Goal: Information Seeking & Learning: Learn about a topic

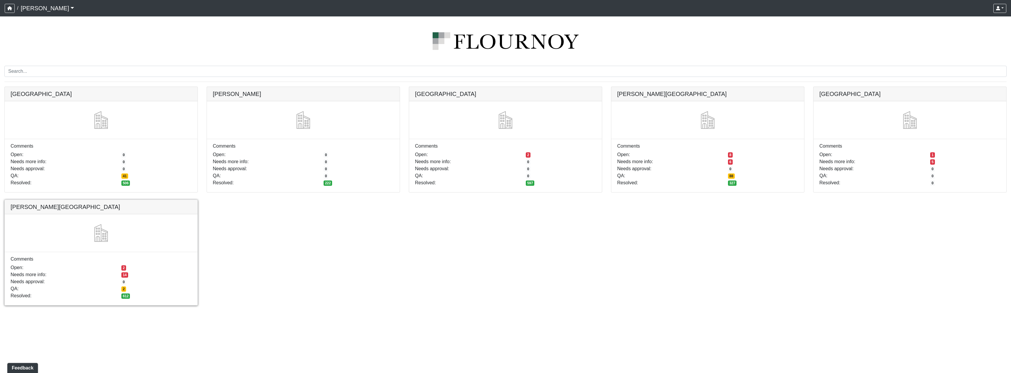
click at [99, 200] on link at bounding box center [101, 200] width 193 height 0
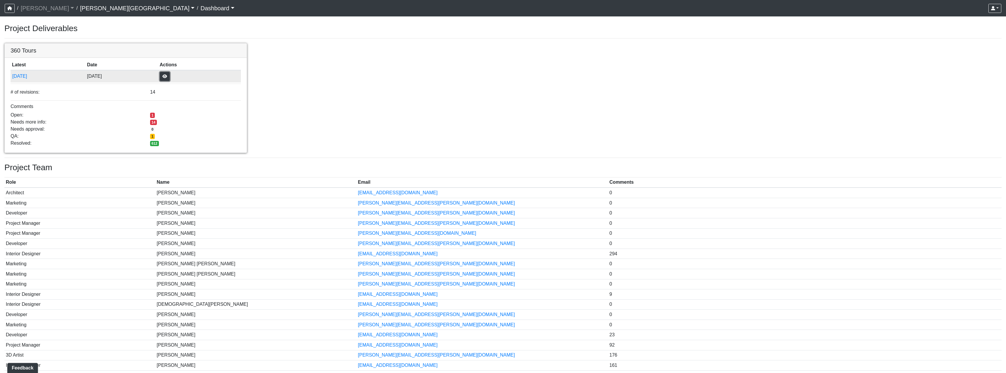
click at [170, 76] on button "button" at bounding box center [165, 76] width 10 height 9
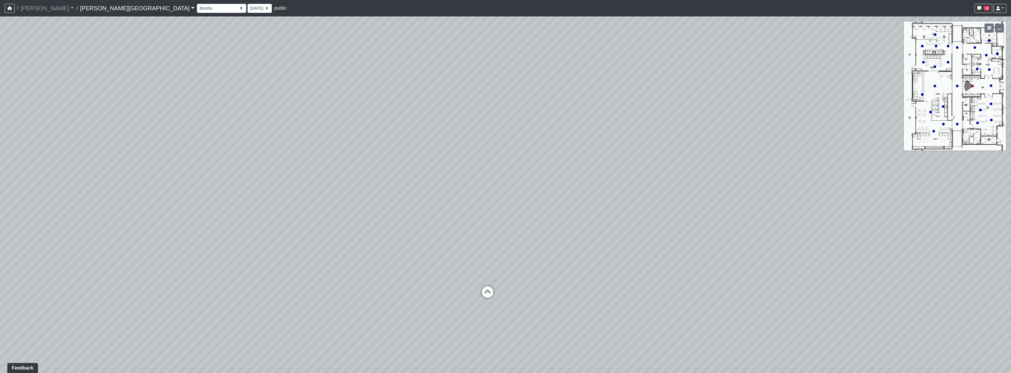
drag, startPoint x: 610, startPoint y: 227, endPoint x: 291, endPoint y: 156, distance: 327.1
click at [287, 158] on div "Loading... Hallway - Hallway 2 Loading... Entry" at bounding box center [505, 194] width 1011 height 357
drag, startPoint x: 742, startPoint y: 167, endPoint x: 344, endPoint y: 164, distance: 398.2
click at [381, 165] on div "Loading... Hallway - Hallway 2 Loading... Entry" at bounding box center [505, 194] width 1011 height 357
drag, startPoint x: 578, startPoint y: 158, endPoint x: 296, endPoint y: 164, distance: 282.2
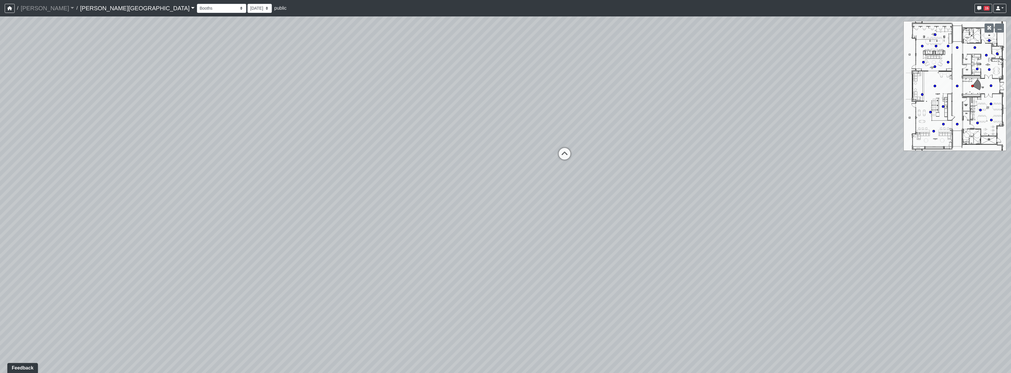
click at [296, 164] on div "Loading... Hallway - Hallway 2 Loading... Entry" at bounding box center [505, 194] width 1011 height 357
click at [569, 158] on icon at bounding box center [565, 157] width 18 height 18
drag, startPoint x: 359, startPoint y: 177, endPoint x: 683, endPoint y: 174, distance: 324.1
click at [617, 179] on div "Loading... Hallway - Hallway 2 Loading... Entry Loading... Booths Loading... Qu…" at bounding box center [505, 194] width 1011 height 357
drag, startPoint x: 332, startPoint y: 167, endPoint x: 655, endPoint y: 164, distance: 322.4
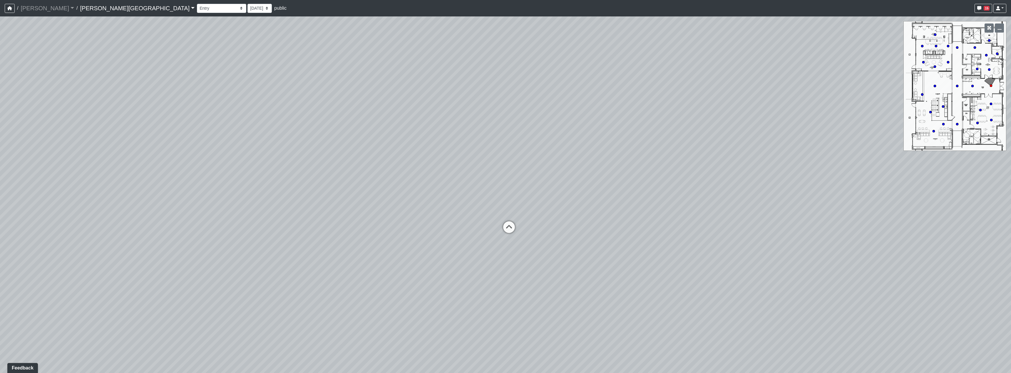
click at [632, 164] on div "Loading... Hallway - Hallway 2 Loading... Entry Loading... Booths Loading... Qu…" at bounding box center [505, 194] width 1011 height 357
drag, startPoint x: 439, startPoint y: 159, endPoint x: 666, endPoint y: 161, distance: 226.9
click at [666, 161] on div "Loading... Hallway - Hallway 2 Loading... Entry Loading... Booths Loading... Qu…" at bounding box center [505, 194] width 1011 height 357
drag, startPoint x: 744, startPoint y: 122, endPoint x: 537, endPoint y: 128, distance: 207.5
click at [502, 127] on div "Loading... Hallway - Hallway 2 Loading... Entry Loading... Booths Loading... Qu…" at bounding box center [505, 194] width 1011 height 357
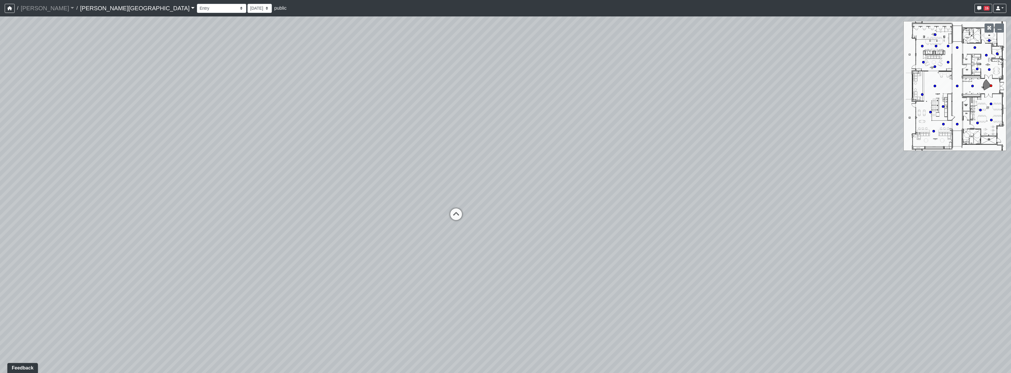
drag, startPoint x: 723, startPoint y: 149, endPoint x: 540, endPoint y: 136, distance: 183.8
click at [540, 136] on div "Loading... Hallway - Hallway 2 Loading... Entry Loading... Booths Loading... Qu…" at bounding box center [505, 194] width 1011 height 357
drag, startPoint x: 664, startPoint y: 137, endPoint x: 577, endPoint y: 147, distance: 87.6
click at [409, 148] on div "Loading... Hallway - Hallway 2 Loading... Entry Loading... Booths Loading... Qu…" at bounding box center [505, 194] width 1011 height 357
drag, startPoint x: 735, startPoint y: 152, endPoint x: 467, endPoint y: 154, distance: 267.7
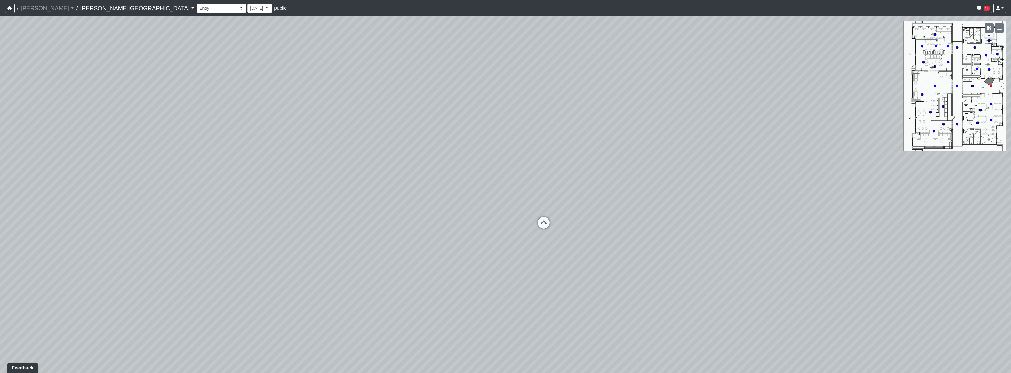
click at [467, 154] on div "Loading... Hallway - Hallway 2 Loading... Entry Loading... Booths Loading... Qu…" at bounding box center [505, 194] width 1011 height 357
drag, startPoint x: 489, startPoint y: 156, endPoint x: 528, endPoint y: 162, distance: 39.5
click at [528, 162] on div "Loading... Hallway - Hallway 2 Loading... Entry Loading... Booths Loading... Qu…" at bounding box center [505, 194] width 1011 height 357
click at [552, 230] on icon at bounding box center [554, 233] width 18 height 18
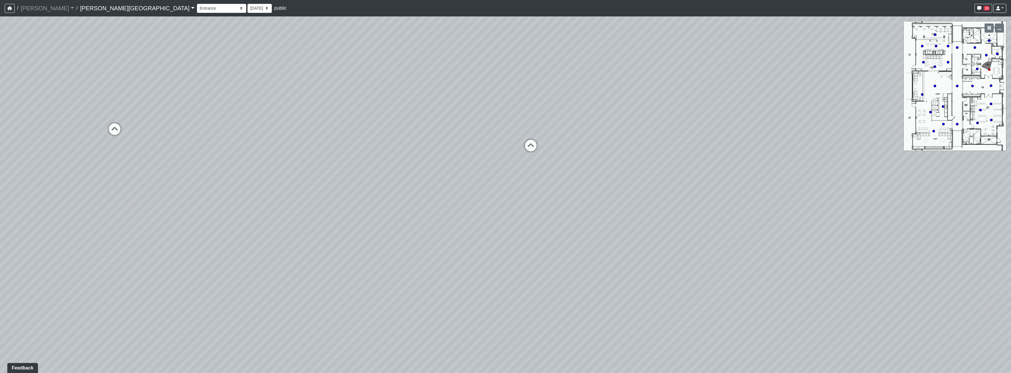
drag, startPoint x: 417, startPoint y: 221, endPoint x: 467, endPoint y: 216, distance: 49.6
click at [467, 216] on div "Loading... Hallway - Hallway 2 Loading... Entry Loading... Booths Loading... Qu…" at bounding box center [505, 194] width 1011 height 357
drag, startPoint x: 301, startPoint y: 288, endPoint x: 571, endPoint y: 278, distance: 269.9
click at [571, 278] on div "Loading... Hallway - Hallway 2 Loading... Entry Loading... Booths Loading... Qu…" at bounding box center [505, 194] width 1011 height 357
drag, startPoint x: 379, startPoint y: 270, endPoint x: 504, endPoint y: 284, distance: 125.7
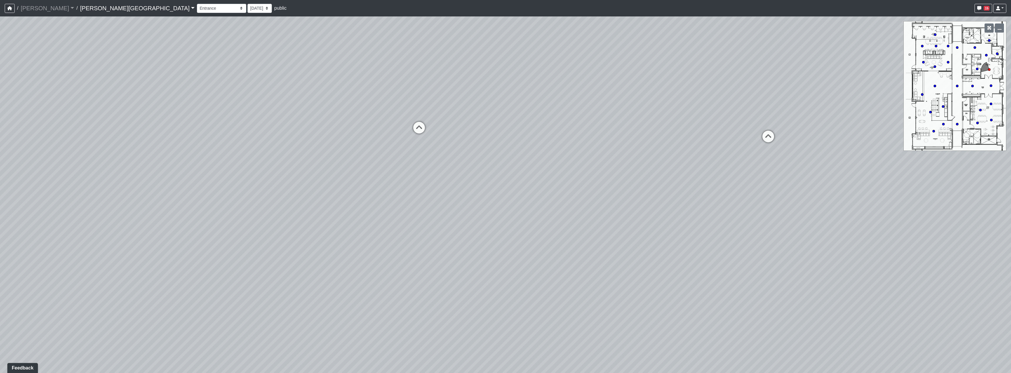
click at [504, 284] on div "Loading... Hallway - Hallway 2 Loading... Entry Loading... Booths Loading... Qu…" at bounding box center [505, 194] width 1011 height 357
drag, startPoint x: 351, startPoint y: 237, endPoint x: 595, endPoint y: 236, distance: 244.2
click at [595, 236] on div "Loading... Hallway - Hallway 2 Loading... Entry Loading... Booths Loading... Qu…" at bounding box center [505, 194] width 1011 height 357
drag, startPoint x: 351, startPoint y: 237, endPoint x: 652, endPoint y: 243, distance: 300.7
click at [654, 243] on div "Loading... Hallway - Hallway 2 Loading... Entry Loading... Booths Loading... Qu…" at bounding box center [505, 194] width 1011 height 357
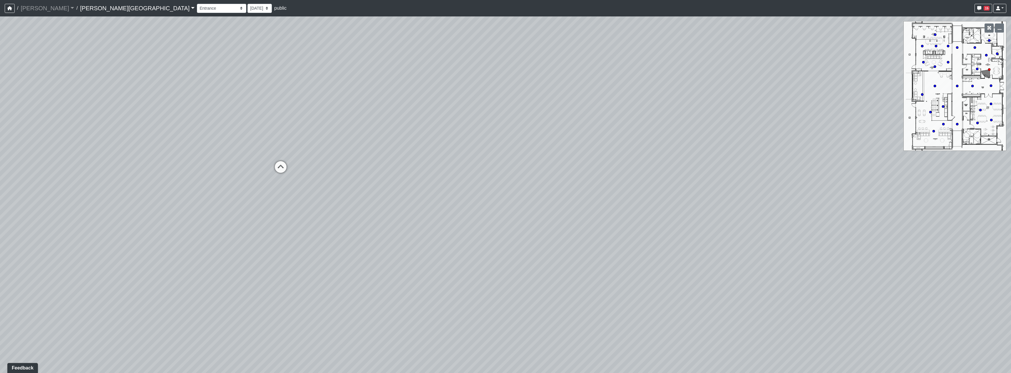
click at [270, 165] on div "Loading... Hallway - Hallway 2 Loading... Entry Loading... Booths Loading... Qu…" at bounding box center [505, 194] width 1011 height 357
click at [273, 165] on icon at bounding box center [281, 170] width 18 height 18
drag, startPoint x: 507, startPoint y: 226, endPoint x: 221, endPoint y: 220, distance: 286.0
click at [211, 227] on div "Loading... Hallway - Hallway 2 Loading... Entry Loading... Booths Loading... Qu…" at bounding box center [505, 194] width 1011 height 357
click at [197, 6] on select "Booths 1 Booths 2 Entry Lounge 1 Lounge 2 Lounge 3 Windows Bar Entrance Lounge …" at bounding box center [221, 8] width 49 height 9
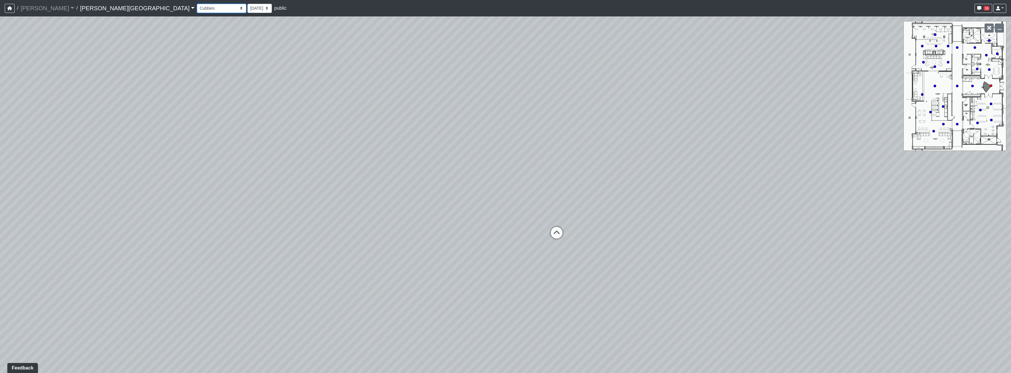
click at [197, 4] on select "Booths 1 Booths 2 Entry Lounge 1 Lounge 2 Lounge 3 Windows Bar Entrance Lounge …" at bounding box center [221, 8] width 49 height 9
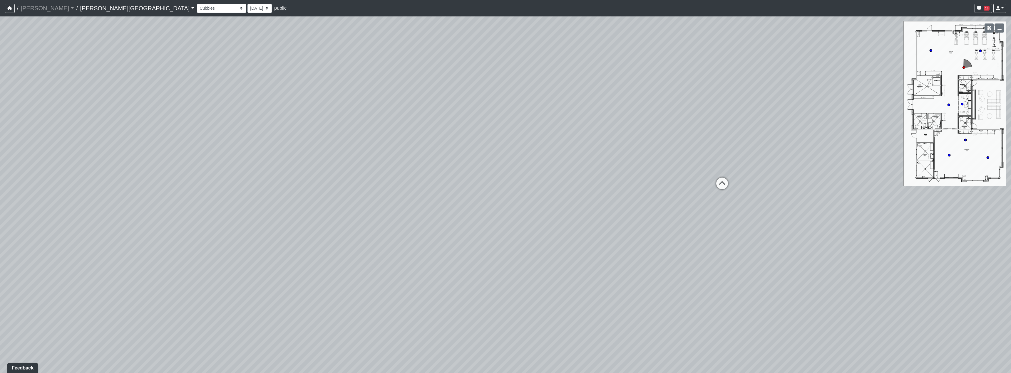
drag, startPoint x: 562, startPoint y: 210, endPoint x: 81, endPoint y: 149, distance: 485.5
click at [81, 149] on div "Loading... Hallway - Hallway 2 Loading... Entry Loading... Booths Loading... Qu…" at bounding box center [505, 194] width 1011 height 357
drag, startPoint x: 620, startPoint y: 110, endPoint x: 565, endPoint y: 117, distance: 55.3
click at [565, 117] on div "Loading... Hallway - Hallway 2 Loading... Entry Loading... Booths Loading... Qu…" at bounding box center [505, 194] width 1011 height 357
click at [197, 6] on select "Booths 1 Booths 2 Entry Lounge 1 Lounge 2 Lounge 3 Windows Bar Entrance Lounge …" at bounding box center [221, 8] width 49 height 9
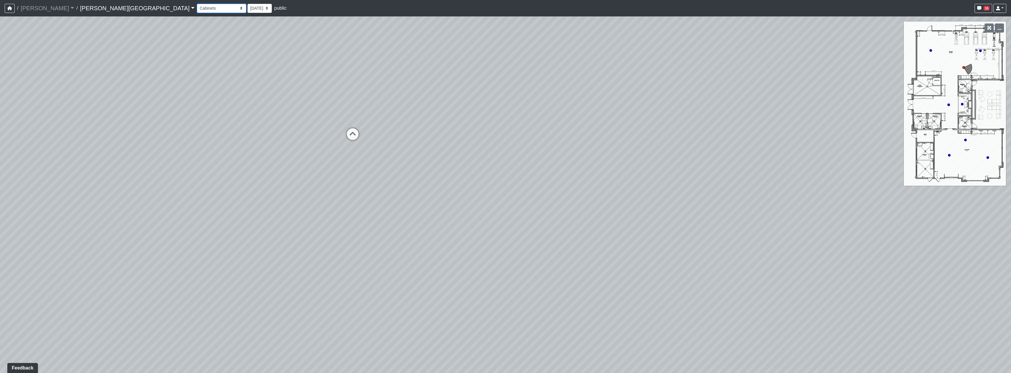
click at [197, 4] on select "Booths 1 Booths 2 Entry Lounge 1 Lounge 2 Lounge 3 Windows Bar Entrance Lounge …" at bounding box center [221, 8] width 49 height 9
select select "txFFof8RDaXzEHWmwmdnP4"
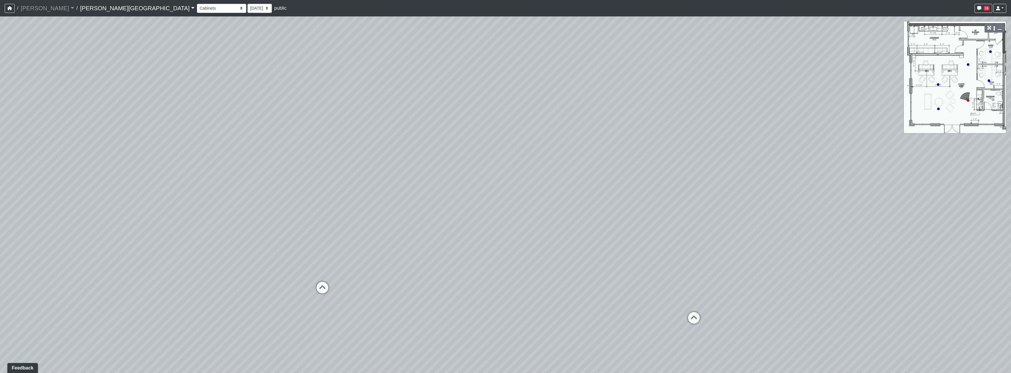
drag, startPoint x: 558, startPoint y: 198, endPoint x: 298, endPoint y: 170, distance: 261.5
click at [298, 170] on div "Loading... Hallway - Hallway 2 Loading... Entry Loading... Booths Loading... Qu…" at bounding box center [505, 194] width 1011 height 357
drag, startPoint x: 538, startPoint y: 189, endPoint x: 244, endPoint y: 212, distance: 295.1
click at [239, 216] on div "Loading... Hallway - Hallway 2 Loading... Entry Loading... Booths Loading... Qu…" at bounding box center [505, 194] width 1011 height 357
drag, startPoint x: 391, startPoint y: 194, endPoint x: 597, endPoint y: 155, distance: 210.2
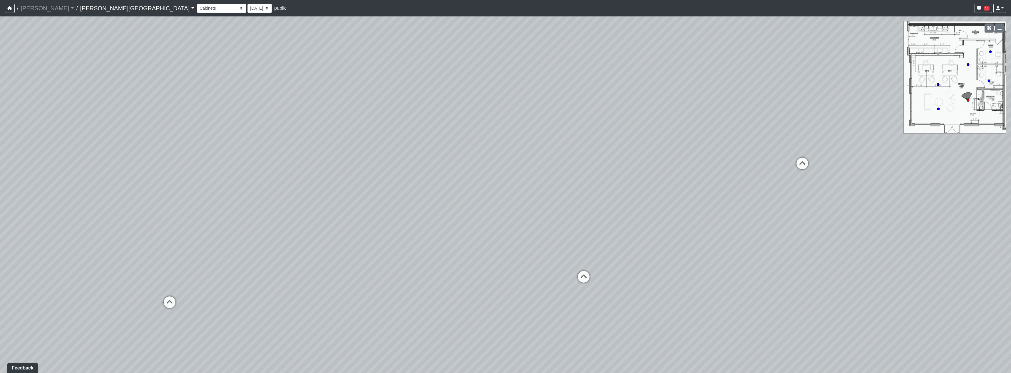
click at [597, 155] on div "Loading... Hallway - Hallway 2 Loading... Entry Loading... Booths Loading... Qu…" at bounding box center [505, 194] width 1011 height 357
drag, startPoint x: 395, startPoint y: 172, endPoint x: 663, endPoint y: 167, distance: 268.1
click at [663, 167] on div "Loading... Hallway - Hallway 2 Loading... Entry Loading... Booths Loading... Qu…" at bounding box center [505, 194] width 1011 height 357
drag, startPoint x: 470, startPoint y: 185, endPoint x: 187, endPoint y: 198, distance: 283.0
click at [187, 198] on div "Loading... Hallway - Hallway 2 Loading... Entry Loading... Booths Loading... Qu…" at bounding box center [505, 194] width 1011 height 357
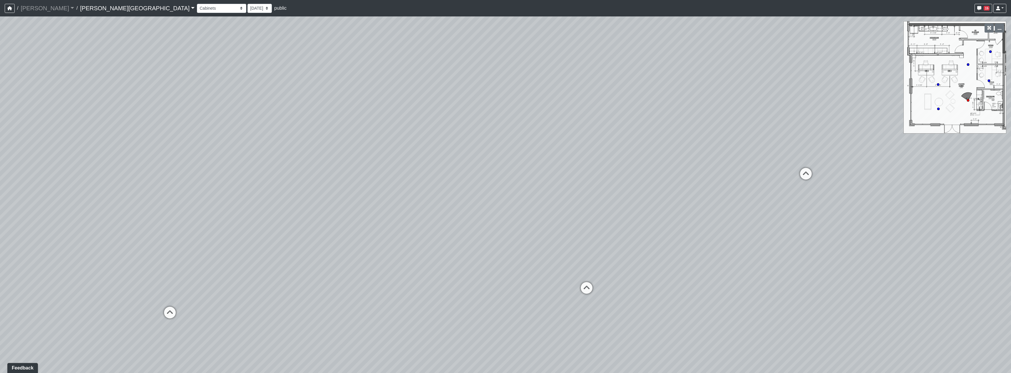
drag, startPoint x: 604, startPoint y: 208, endPoint x: 408, endPoint y: 210, distance: 196.3
click at [408, 210] on div "Loading... Hallway - Hallway 2 Loading... Entry Loading... Booths Loading... Qu…" at bounding box center [505, 194] width 1011 height 357
drag, startPoint x: 654, startPoint y: 182, endPoint x: 392, endPoint y: 136, distance: 265.6
click at [347, 167] on div "Loading... Hallway - Hallway 2 Loading... Entry Loading... Booths Loading... Qu…" at bounding box center [505, 194] width 1011 height 357
click at [247, 6] on select "9/18/2025 8/25/2025 8/11/2025 7/18/2025 7/17/2025 7/10/2025 7/9/2025 2/12/2025 …" at bounding box center [259, 8] width 24 height 9
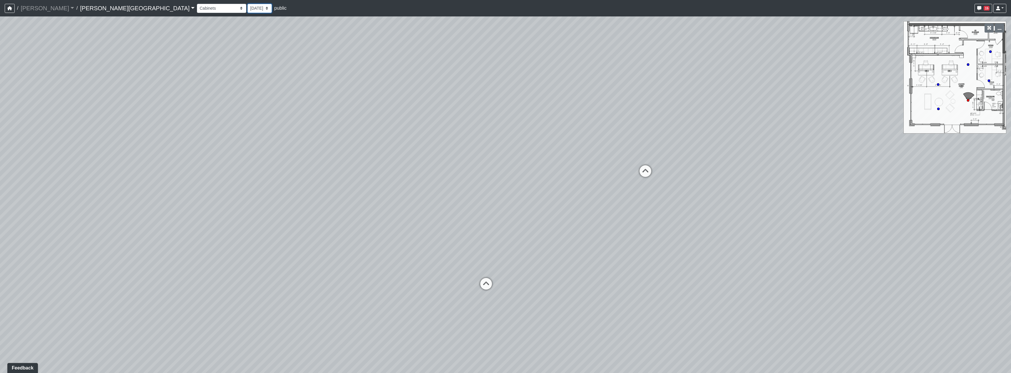
select select "exHuXG7i4iDuDkx4Hn8bzW"
click at [247, 4] on select "9/18/2025 8/25/2025 8/11/2025 7/18/2025 7/17/2025 7/10/2025 7/9/2025 2/12/2025 …" at bounding box center [259, 8] width 24 height 9
select select "txFFof8RDaXzEHWmwmdnP4"
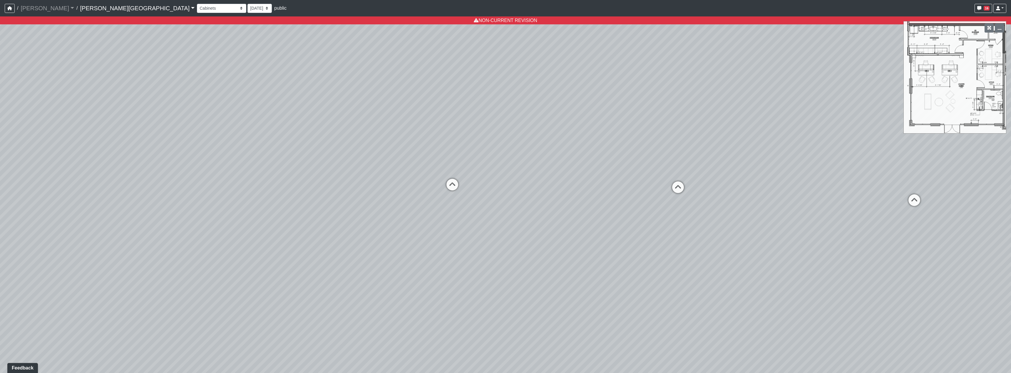
drag, startPoint x: 445, startPoint y: 115, endPoint x: 572, endPoint y: 130, distance: 128.4
click at [687, 130] on div "Loading... Hallway - Hallway 2 Loading... Entry Loading... Booths Loading... Qu…" at bounding box center [505, 194] width 1011 height 357
drag, startPoint x: 370, startPoint y: 130, endPoint x: 386, endPoint y: 128, distance: 16.0
click at [386, 128] on div "Loading... Hallway - Hallway 2 Loading... Entry Loading... Booths Loading... Qu…" at bounding box center [505, 194] width 1011 height 357
click at [166, 2] on nav "/ Flournoy Flournoy Loading... / Tanner Road Tanner Road Loading... Tanner Road…" at bounding box center [505, 8] width 1011 height 16
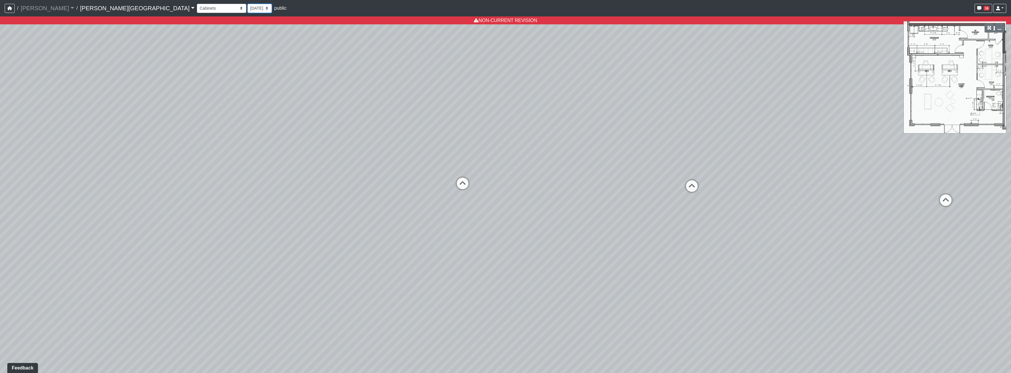
click at [247, 6] on select "9/18/2025 8/25/2025 8/11/2025 7/18/2025 7/17/2025 7/10/2025 7/9/2025 2/12/2025 …" at bounding box center [259, 8] width 24 height 9
select select "gQUA1pRSuh1TPN42wbNcuY"
click at [247, 4] on select "9/18/2025 8/25/2025 8/11/2025 7/18/2025 7/17/2025 7/10/2025 7/9/2025 2/12/2025 …" at bounding box center [259, 8] width 24 height 9
select select "txFFof8RDaXzEHWmwmdnP4"
click at [247, 8] on select "9/18/2025 8/25/2025 8/11/2025 7/18/2025 7/17/2025 7/10/2025 7/9/2025 2/12/2025 …" at bounding box center [259, 8] width 24 height 9
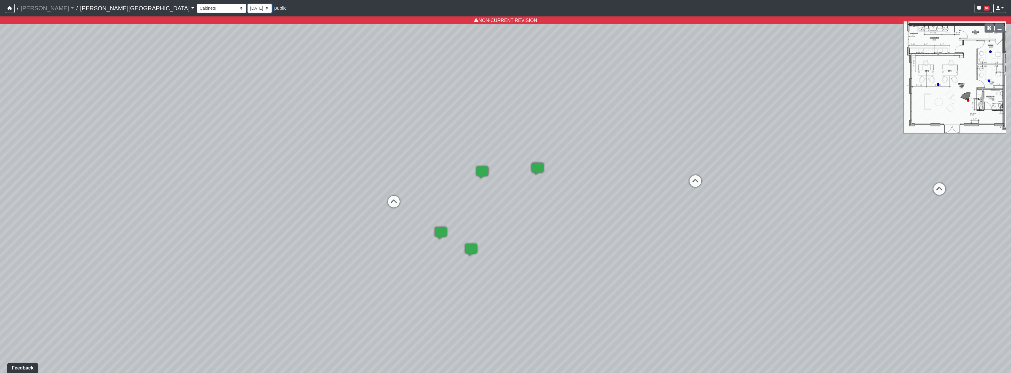
select select "uFs6euBHNmPeGf5nPHiJmm"
click at [247, 4] on select "9/18/2025 8/25/2025 8/11/2025 7/18/2025 7/17/2025 7/10/2025 7/9/2025 2/12/2025 …" at bounding box center [259, 8] width 24 height 9
select select "txFFof8RDaXzEHWmwmdnP4"
click at [247, 12] on select "9/18/2025 8/25/2025 8/11/2025 7/18/2025 7/17/2025 7/10/2025 7/9/2025 2/12/2025 …" at bounding box center [259, 8] width 24 height 9
select select "e2hGBVLoWR2ECHbZNAs8Jw"
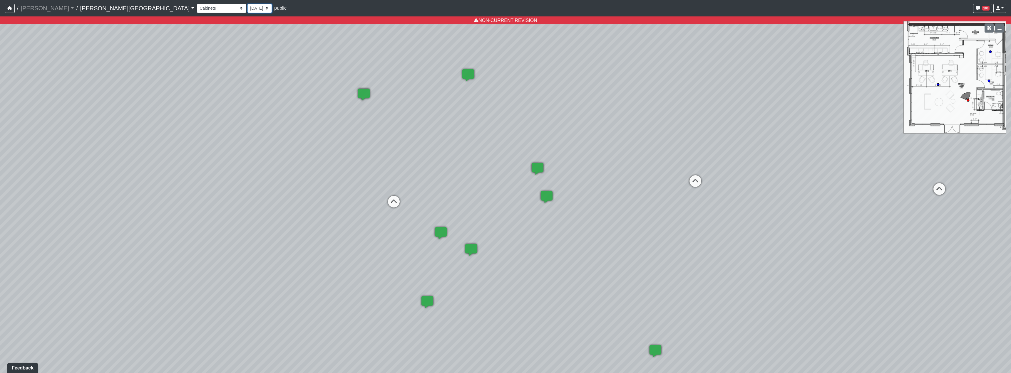
click at [247, 4] on select "9/18/2025 8/25/2025 8/11/2025 7/18/2025 7/17/2025 7/10/2025 7/9/2025 2/12/2025 …" at bounding box center [259, 8] width 24 height 9
select select "txFFof8RDaXzEHWmwmdnP4"
click at [247, 8] on select "9/18/2025 8/25/2025 8/11/2025 7/18/2025 7/17/2025 7/10/2025 7/9/2025 2/12/2025 …" at bounding box center [259, 8] width 24 height 9
select select "uFs6euBHNmPeGf5nPHiJmm"
click at [247, 4] on select "9/18/2025 8/25/2025 8/11/2025 7/18/2025 7/17/2025 7/10/2025 7/9/2025 2/12/2025 …" at bounding box center [259, 8] width 24 height 9
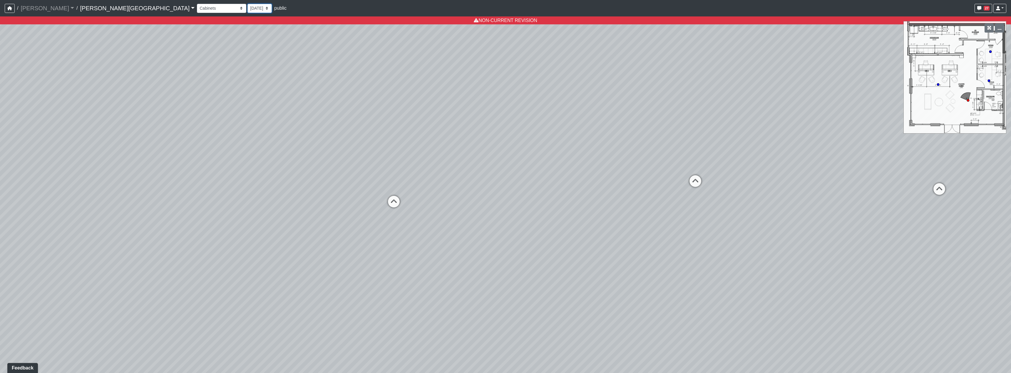
select select "txFFof8RDaXzEHWmwmdnP4"
click at [247, 8] on select "9/18/2025 8/25/2025 8/11/2025 7/18/2025 7/17/2025 7/10/2025 7/9/2025 2/12/2025 …" at bounding box center [259, 8] width 24 height 9
select select "8f1oBR6JE6ATm6Xh8T7m1r"
click at [247, 4] on select "9/18/2025 8/25/2025 8/11/2025 7/18/2025 7/17/2025 7/10/2025 7/9/2025 2/12/2025 …" at bounding box center [259, 8] width 24 height 9
select select "txFFof8RDaXzEHWmwmdnP4"
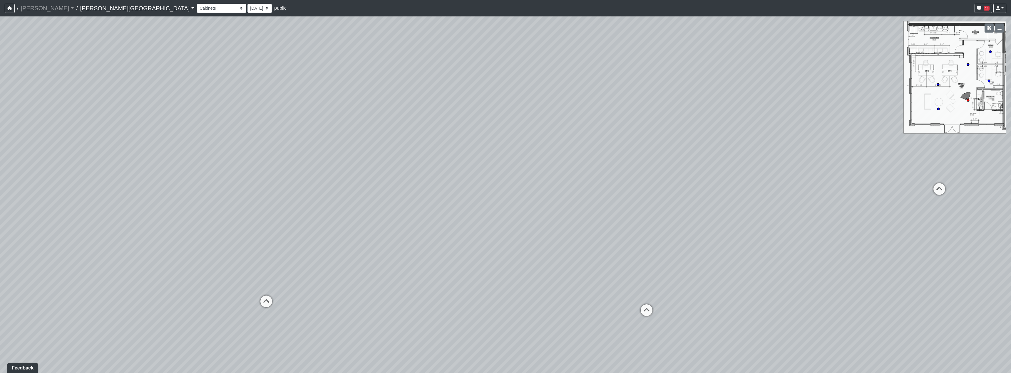
drag, startPoint x: 531, startPoint y: 239, endPoint x: 507, endPoint y: 238, distance: 24.1
click at [507, 238] on div "Loading... Hallway - Hallway 2 Loading... Entry Loading... Booths Loading... Qu…" at bounding box center [505, 194] width 1011 height 357
drag, startPoint x: 589, startPoint y: 219, endPoint x: 424, endPoint y: 207, distance: 165.3
click at [424, 207] on div "Loading... Hallway - Hallway 2 Loading... Entry Loading... Booths Loading... Qu…" at bounding box center [505, 194] width 1011 height 357
drag, startPoint x: 517, startPoint y: 233, endPoint x: 253, endPoint y: 234, distance: 264.2
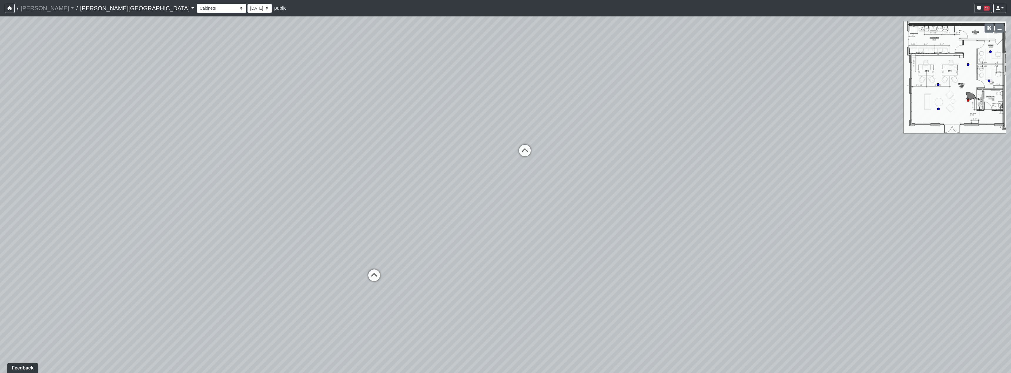
click at [252, 234] on div "Loading... Hallway - Hallway 2 Loading... Entry Loading... Booths Loading... Qu…" at bounding box center [505, 194] width 1011 height 357
drag, startPoint x: 362, startPoint y: 221, endPoint x: 309, endPoint y: 125, distance: 109.9
click at [309, 125] on div "Loading... Hallway - Hallway 2 Loading... Entry Loading... Booths Loading... Qu…" at bounding box center [505, 194] width 1011 height 357
drag, startPoint x: 640, startPoint y: 186, endPoint x: 330, endPoint y: 142, distance: 312.6
click at [330, 142] on div "Loading... Hallway - Hallway 2 Loading... Entry Loading... Booths Loading... Qu…" at bounding box center [505, 194] width 1011 height 357
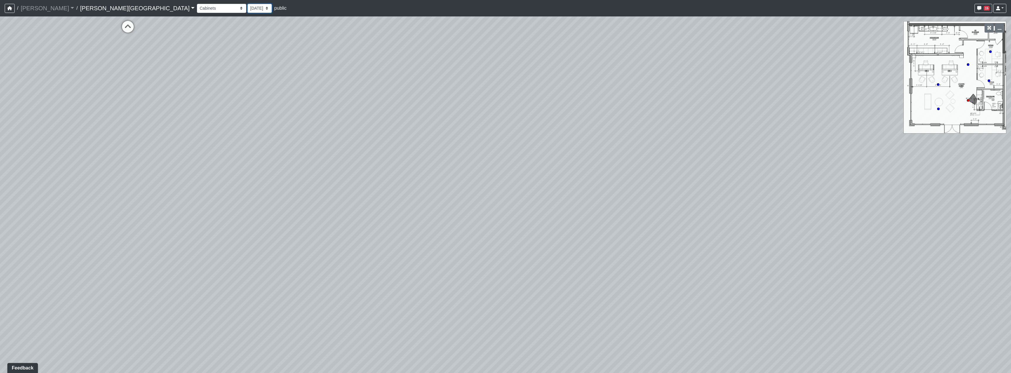
click at [247, 6] on select "9/18/2025 8/25/2025 8/11/2025 7/18/2025 7/17/2025 7/10/2025 7/9/2025 2/12/2025 …" at bounding box center [259, 8] width 24 height 9
select select "wzoWVqM2G5FFRq7aL6KUid"
click at [247, 4] on select "9/18/2025 8/25/2025 8/11/2025 7/18/2025 7/17/2025 7/10/2025 7/9/2025 2/12/2025 …" at bounding box center [259, 8] width 24 height 9
select select "txFFof8RDaXzEHWmwmdnP4"
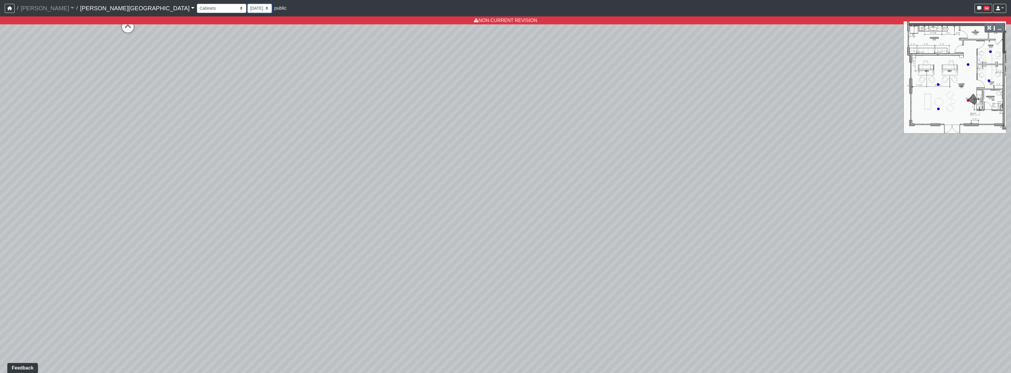
click at [247, 8] on select "9/18/2025 8/25/2025 8/11/2025 7/18/2025 7/17/2025 7/10/2025 7/9/2025 2/12/2025 …" at bounding box center [259, 8] width 24 height 9
select select "rqkEVXgxnPpMDdcxVT5SYo"
click at [247, 4] on select "9/18/2025 8/25/2025 8/11/2025 7/18/2025 7/17/2025 7/10/2025 7/9/2025 2/12/2025 …" at bounding box center [259, 8] width 24 height 9
select select "txFFof8RDaXzEHWmwmdnP4"
click at [247, 9] on select "9/18/2025 8/25/2025 8/11/2025 7/18/2025 7/17/2025 7/10/2025 7/9/2025 2/12/2025 …" at bounding box center [259, 8] width 24 height 9
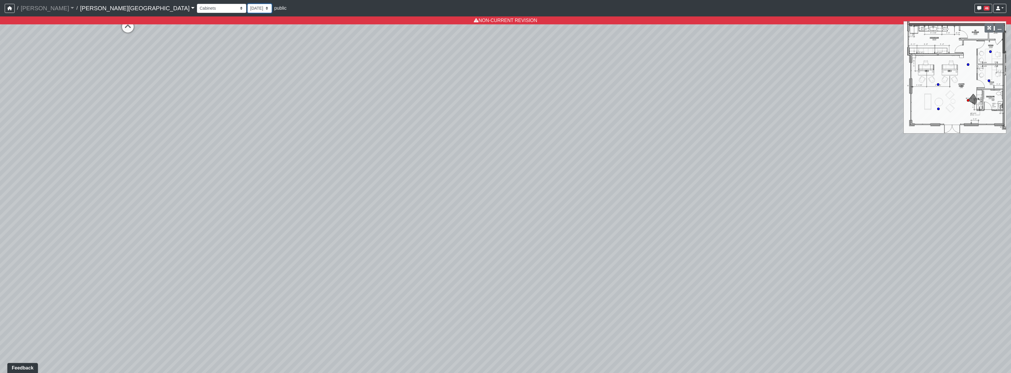
select select "uFs6euBHNmPeGf5nPHiJmm"
click at [247, 4] on select "9/18/2025 8/25/2025 8/11/2025 7/18/2025 7/17/2025 7/10/2025 7/9/2025 2/12/2025 …" at bounding box center [259, 8] width 24 height 9
select select "txFFof8RDaXzEHWmwmdnP4"
drag, startPoint x: 542, startPoint y: 167, endPoint x: 719, endPoint y: 213, distance: 183.7
click at [722, 213] on div "Loading... Hallway - Hallway 2 Loading... Entry Loading... Booths Loading... Qu…" at bounding box center [505, 194] width 1011 height 357
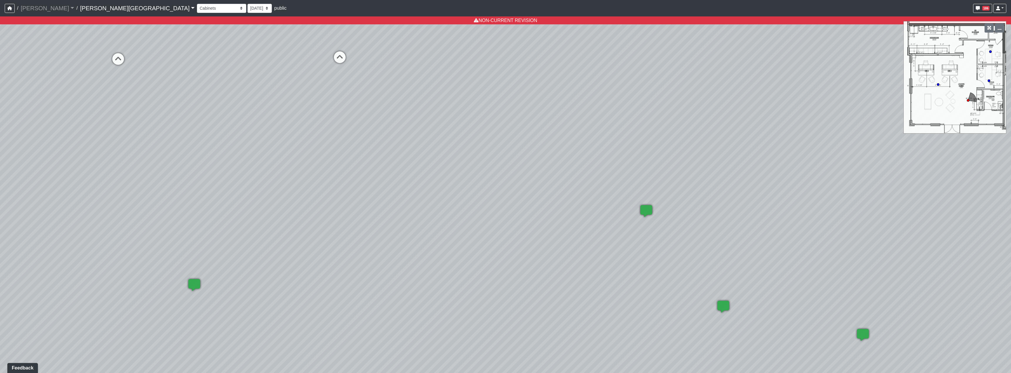
drag, startPoint x: 724, startPoint y: 142, endPoint x: 763, endPoint y: 149, distance: 39.7
click at [763, 149] on div "Loading... Hallway - Hallway 2 Loading... Entry Loading... Booths Loading... Qu…" at bounding box center [505, 194] width 1011 height 357
click at [247, 4] on select "9/18/2025 8/25/2025 8/11/2025 7/18/2025 7/17/2025 7/10/2025 7/9/2025 2/12/2025 …" at bounding box center [259, 8] width 24 height 9
select select "8f1oBR6JE6ATm6Xh8T7m1r"
click at [247, 4] on select "9/18/2025 8/25/2025 8/11/2025 7/18/2025 7/17/2025 7/10/2025 7/9/2025 2/12/2025 …" at bounding box center [259, 8] width 24 height 9
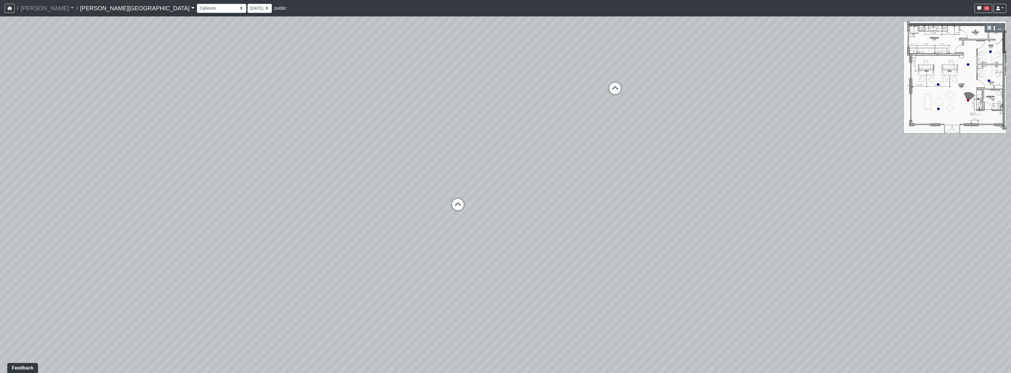
drag, startPoint x: 627, startPoint y: 187, endPoint x: 705, endPoint y: 207, distance: 80.0
click at [983, 212] on div "Loading... Hallway - Hallway 2 Loading... Entry Loading... Booths Loading... Qu…" at bounding box center [505, 194] width 1011 height 357
drag, startPoint x: 490, startPoint y: 193, endPoint x: 760, endPoint y: 225, distance: 271.9
click at [760, 225] on div "Loading... Hallway - Hallway 2 Loading... Entry Loading... Booths Loading... Qu…" at bounding box center [505, 194] width 1011 height 357
click at [855, 144] on div "Loading... Hallway - Hallway 2 Loading... Entry Loading... Booths Loading... Qu…" at bounding box center [505, 194] width 1011 height 357
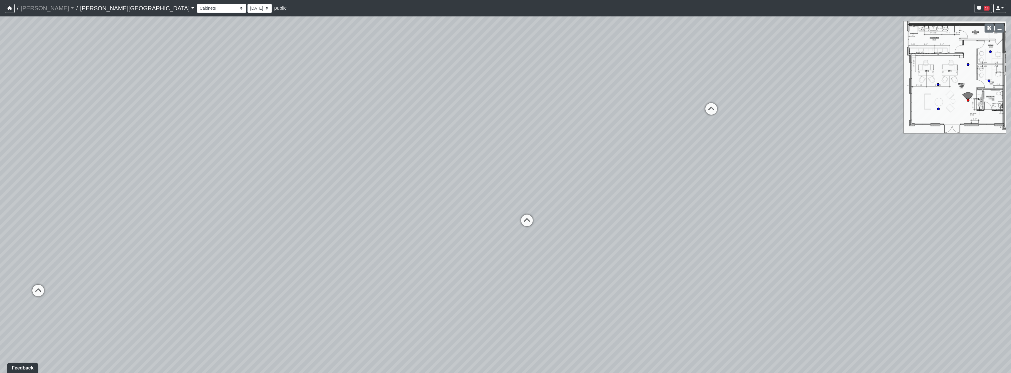
click at [704, 205] on div "Loading... Hallway - Hallway 2 Loading... Entry Loading... Booths Loading... Qu…" at bounding box center [505, 194] width 1011 height 357
drag, startPoint x: 749, startPoint y: 138, endPoint x: 458, endPoint y: 126, distance: 292.0
drag, startPoint x: 778, startPoint y: 239, endPoint x: 445, endPoint y: 265, distance: 334.2
click at [414, 284] on div "Loading... Hallway - Hallway 2 Loading... Entry Loading... Booths Loading... Qu…" at bounding box center [505, 194] width 1011 height 357
drag, startPoint x: 730, startPoint y: 236, endPoint x: 413, endPoint y: 223, distance: 317.0
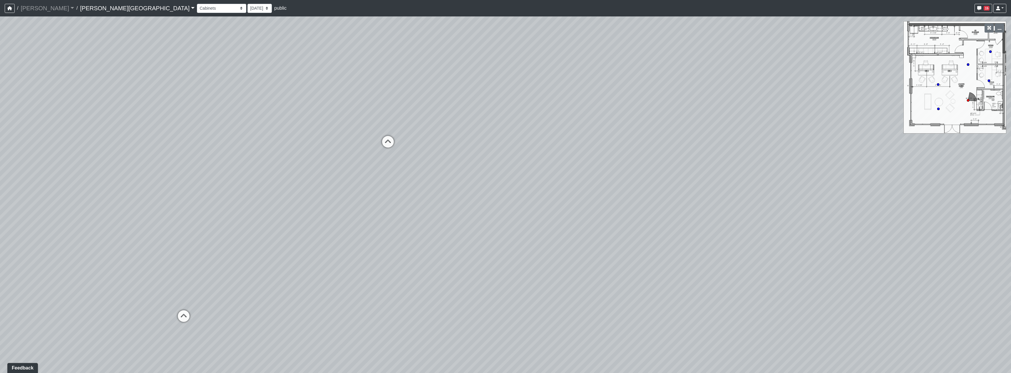
click at [343, 215] on div "Loading... Hallway - Hallway 2 Loading... Entry Loading... Booths Loading... Qu…" at bounding box center [505, 194] width 1011 height 357
drag, startPoint x: 757, startPoint y: 245, endPoint x: 295, endPoint y: 252, distance: 461.7
click at [341, 251] on div "Loading... Hallway - Hallway 2 Loading... Entry Loading... Booths Loading... Qu…" at bounding box center [505, 194] width 1011 height 357
drag, startPoint x: 760, startPoint y: 246, endPoint x: 413, endPoint y: 228, distance: 346.6
click at [413, 228] on div "Loading... Hallway - Hallway 2 Loading... Entry Loading... Booths Loading... Qu…" at bounding box center [505, 194] width 1011 height 357
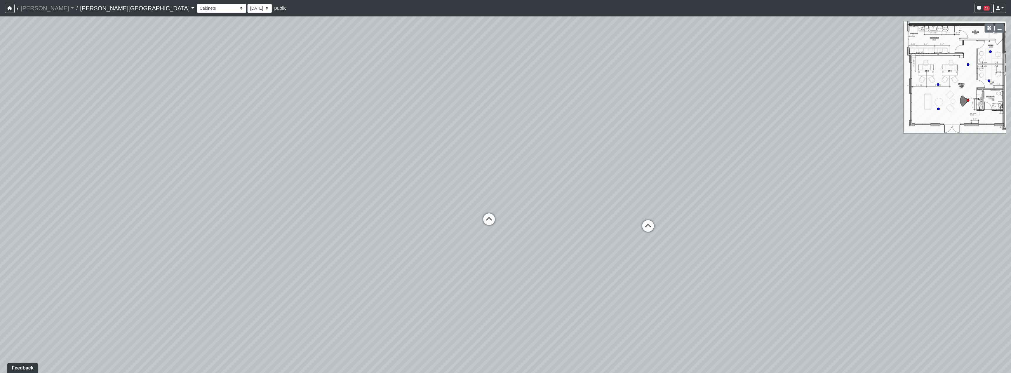
drag, startPoint x: 588, startPoint y: 202, endPoint x: 586, endPoint y: 236, distance: 34.7
click at [586, 236] on div "Loading... Hallway - Hallway 2 Loading... Entry Loading... Booths Loading... Qu…" at bounding box center [505, 194] width 1011 height 357
drag, startPoint x: 795, startPoint y: 214, endPoint x: 555, endPoint y: 233, distance: 240.2
click at [555, 233] on div "Loading... Hallway - Hallway 2 Loading... Entry Loading... Booths Loading... Qu…" at bounding box center [505, 194] width 1011 height 357
drag, startPoint x: 582, startPoint y: 214, endPoint x: 652, endPoint y: 250, distance: 78.2
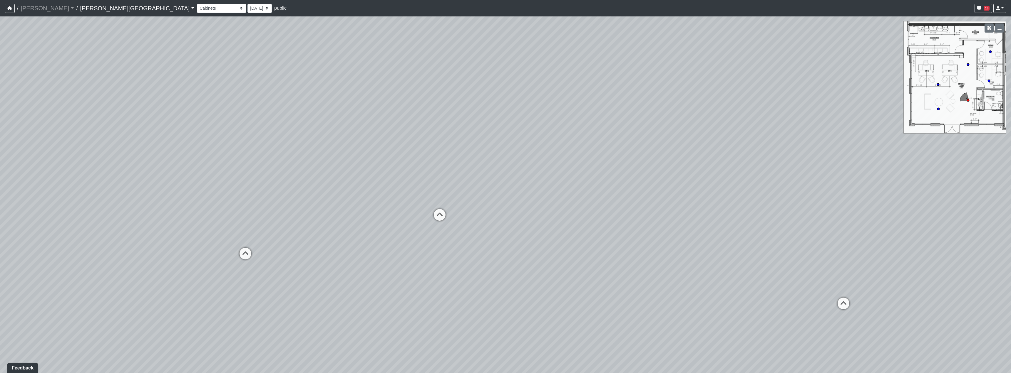
click at [652, 250] on div "Loading... Hallway - Hallway 2 Loading... Entry Loading... Booths Loading... Qu…" at bounding box center [505, 194] width 1011 height 357
click at [516, 244] on div "Loading... Hallway - Hallway 2 Loading... Entry Loading... Booths Loading... Qu…" at bounding box center [505, 194] width 1011 height 357
click at [510, 244] on icon at bounding box center [507, 246] width 18 height 18
drag, startPoint x: 753, startPoint y: 257, endPoint x: 332, endPoint y: 246, distance: 421.3
click at [405, 251] on div "Loading... Hallway - Hallway 2 Loading... Entry Loading... Booths Loading... Qu…" at bounding box center [505, 194] width 1011 height 357
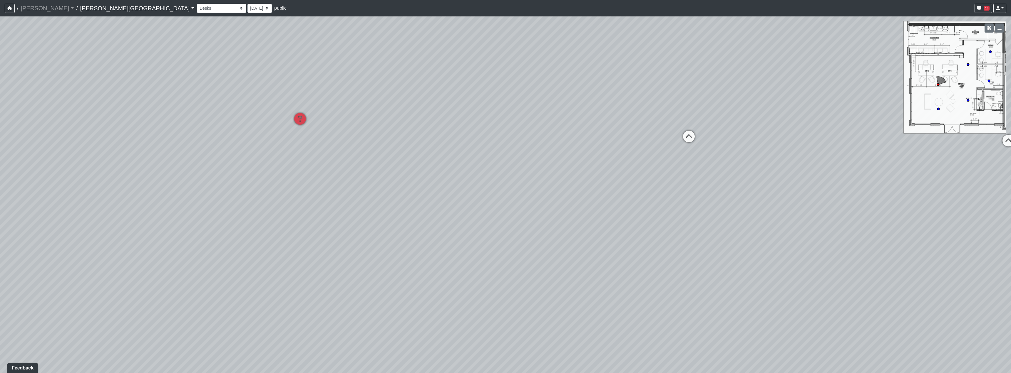
drag, startPoint x: 597, startPoint y: 225, endPoint x: 703, endPoint y: 247, distance: 108.0
click at [703, 247] on div "Loading... Hallway - Hallway 2 Loading... Entry Loading... Booths Loading... Qu…" at bounding box center [505, 194] width 1011 height 357
drag, startPoint x: 513, startPoint y: 236, endPoint x: 327, endPoint y: 247, distance: 186.6
click at [327, 247] on div "Loading... Hallway - Hallway 2 Loading... Entry Loading... Booths Loading... Qu…" at bounding box center [505, 194] width 1011 height 357
drag, startPoint x: 746, startPoint y: 219, endPoint x: 349, endPoint y: 230, distance: 397.5
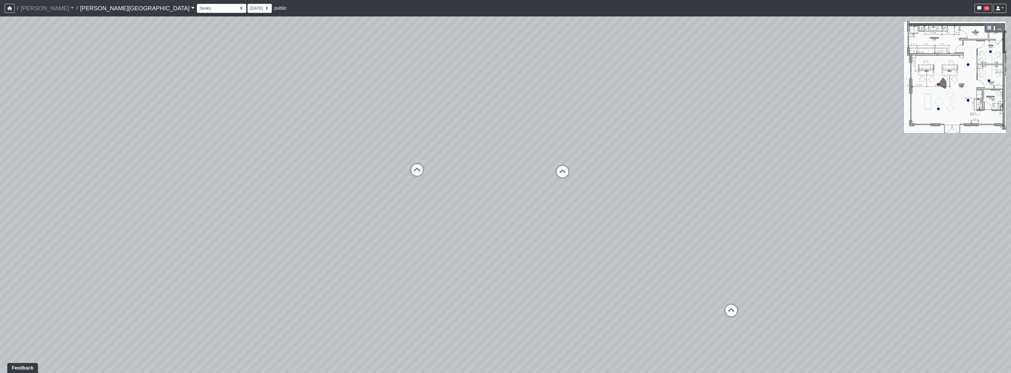
click at [349, 230] on div "Loading... Hallway - Hallway 2 Loading... Entry Loading... Booths Loading... Qu…" at bounding box center [505, 194] width 1011 height 357
drag, startPoint x: 753, startPoint y: 228, endPoint x: 525, endPoint y: 210, distance: 228.2
click at [525, 210] on div "Loading... Hallway - Hallway 2 Loading... Entry Loading... Booths Loading... Qu…" at bounding box center [505, 194] width 1011 height 357
click at [509, 269] on icon at bounding box center [517, 272] width 18 height 18
select select "txFFof8RDaXzEHWmwmdnP4"
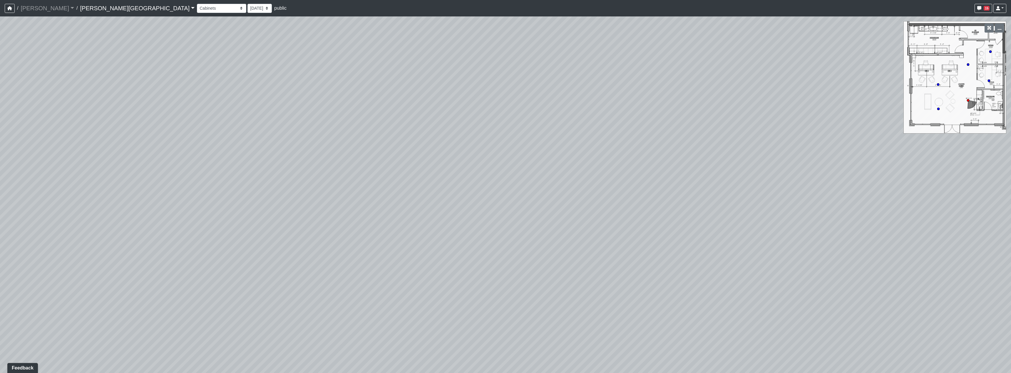
drag, startPoint x: 721, startPoint y: 241, endPoint x: 252, endPoint y: 242, distance: 469.6
click at [252, 242] on div "Loading... Hallway - Hallway 2 Loading... Entry Loading... Booths Loading... Qu…" at bounding box center [505, 194] width 1011 height 357
drag, startPoint x: 746, startPoint y: 232, endPoint x: 270, endPoint y: 233, distance: 476.0
click at [270, 233] on div "Loading... Hallway - Hallway 2 Loading... Entry Loading... Booths Loading... Qu…" at bounding box center [505, 194] width 1011 height 357
drag, startPoint x: 701, startPoint y: 220, endPoint x: 639, endPoint y: 225, distance: 62.5
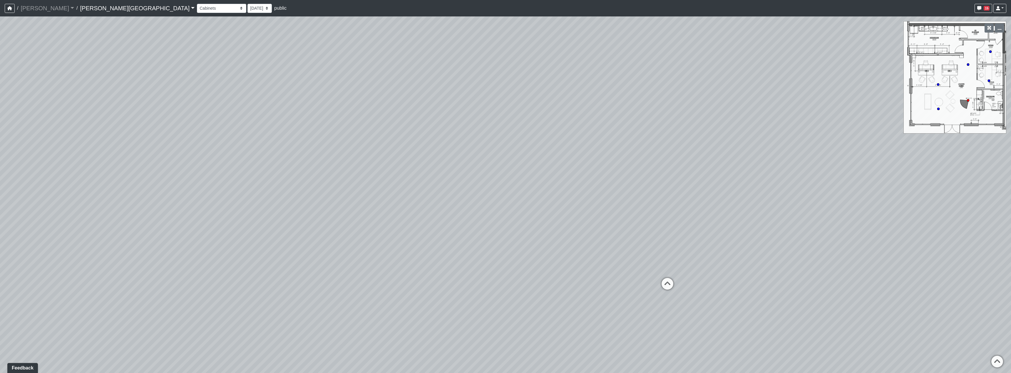
click at [639, 225] on div "Loading... Hallway - Hallway 2 Loading... Entry Loading... Booths Loading... Qu…" at bounding box center [505, 194] width 1011 height 357
drag, startPoint x: 796, startPoint y: 198, endPoint x: 678, endPoint y: 205, distance: 118.3
click at [678, 205] on div "Loading... Hallway - Hallway 2 Loading... Entry Loading... Booths Loading... Qu…" at bounding box center [505, 194] width 1011 height 357
drag, startPoint x: 724, startPoint y: 182, endPoint x: 521, endPoint y: 279, distance: 224.8
click at [521, 301] on div "Loading... Hallway - Hallway 2 Loading... Entry Loading... Booths Loading... Qu…" at bounding box center [505, 194] width 1011 height 357
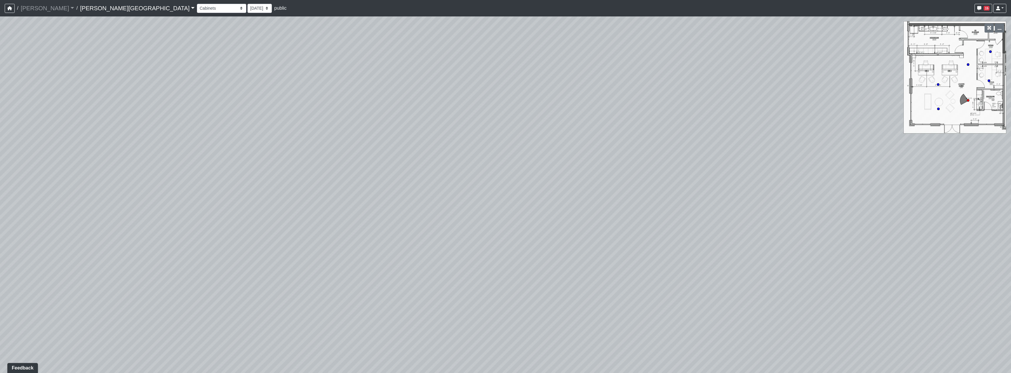
drag, startPoint x: 673, startPoint y: 197, endPoint x: 519, endPoint y: 103, distance: 181.2
drag, startPoint x: 397, startPoint y: 207, endPoint x: 555, endPoint y: 118, distance: 181.0
click at [555, 118] on div "Loading... Hallway - Hallway 2 Loading... Entry Loading... Booths Loading... Qu…" at bounding box center [505, 194] width 1011 height 357
drag, startPoint x: 563, startPoint y: 184, endPoint x: 564, endPoint y: 273, distance: 89.6
click at [569, 289] on div "Loading... Hallway - Hallway 2 Loading... Entry Loading... Booths Loading... Qu…" at bounding box center [505, 194] width 1011 height 357
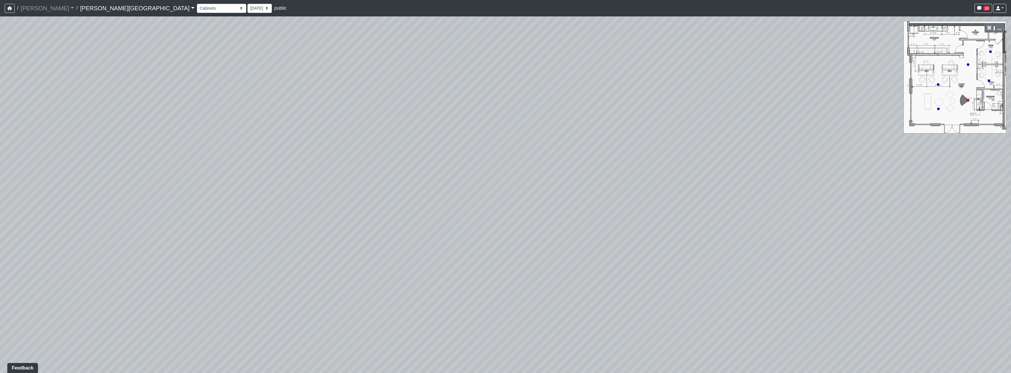
drag, startPoint x: 469, startPoint y: 128, endPoint x: 663, endPoint y: 205, distance: 208.3
click at [663, 205] on div "Loading... Hallway - Hallway 2 Loading... Entry Loading... Booths Loading... Qu…" at bounding box center [505, 194] width 1011 height 357
drag, startPoint x: 532, startPoint y: 195, endPoint x: 536, endPoint y: 146, distance: 49.5
click at [536, 146] on div "Loading... Hallway - Hallway 2 Loading... Entry Loading... Booths Loading... Qu…" at bounding box center [505, 194] width 1011 height 357
drag, startPoint x: 675, startPoint y: 199, endPoint x: 455, endPoint y: 207, distance: 220.5
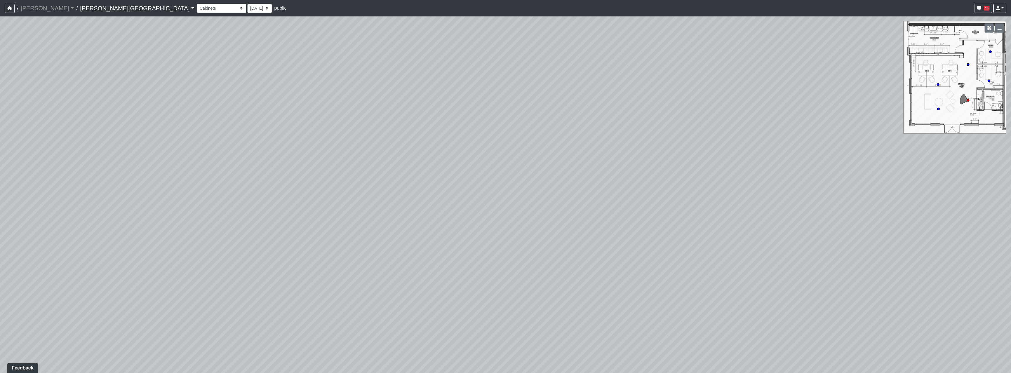
click at [455, 207] on div "Loading... Hallway - Hallway 2 Loading... Entry Loading... Booths Loading... Qu…" at bounding box center [505, 194] width 1011 height 357
drag, startPoint x: 642, startPoint y: 176, endPoint x: 510, endPoint y: 119, distance: 143.5
click at [510, 119] on div "Loading... Hallway - Hallway 2 Loading... Entry Loading... Booths Loading... Qu…" at bounding box center [505, 194] width 1011 height 357
drag, startPoint x: 754, startPoint y: 82, endPoint x: 680, endPoint y: 153, distance: 102.7
click at [680, 153] on div "Loading... Hallway - Hallway 2 Loading... Entry Loading... Booths Loading... Qu…" at bounding box center [505, 194] width 1011 height 357
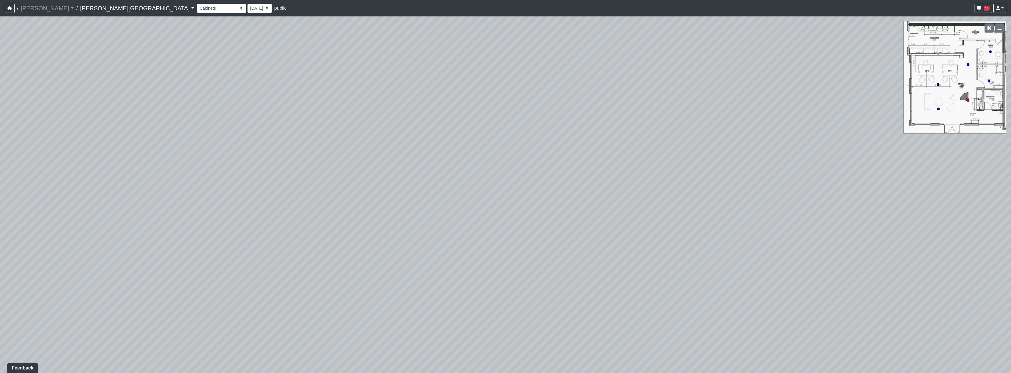
drag, startPoint x: 632, startPoint y: 202, endPoint x: 671, endPoint y: 123, distance: 88.1
click at [671, 123] on div "Loading... Hallway - Hallway 2 Loading... Entry Loading... Booths Loading... Qu…" at bounding box center [505, 194] width 1011 height 357
drag, startPoint x: 636, startPoint y: 121, endPoint x: 670, endPoint y: 88, distance: 47.2
click at [670, 88] on div "Loading... Hallway - Hallway 2 Loading... Entry Loading... Booths Loading... Qu…" at bounding box center [505, 194] width 1011 height 357
drag, startPoint x: 630, startPoint y: 197, endPoint x: 518, endPoint y: 11, distance: 216.9
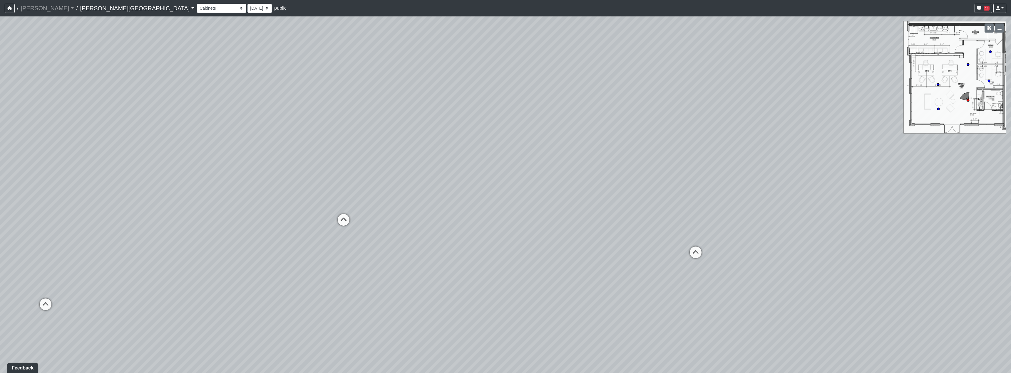
click at [518, 11] on div "/ Flournoy Flournoy Loading... / Tanner Road Tanner Road Loading... Tanner Road…" at bounding box center [505, 186] width 1011 height 373
drag, startPoint x: 638, startPoint y: 205, endPoint x: 641, endPoint y: 262, distance: 56.5
click at [646, 283] on div "Loading... Hallway - Hallway 2 Loading... Entry Loading... Booths Loading... Qu…" at bounding box center [505, 194] width 1011 height 357
drag
click at [608, 245] on div "Loading... Hallway - Hallway 2 Loading... Entry Loading... Booths Loading... Qu…" at bounding box center [505, 194] width 1011 height 357
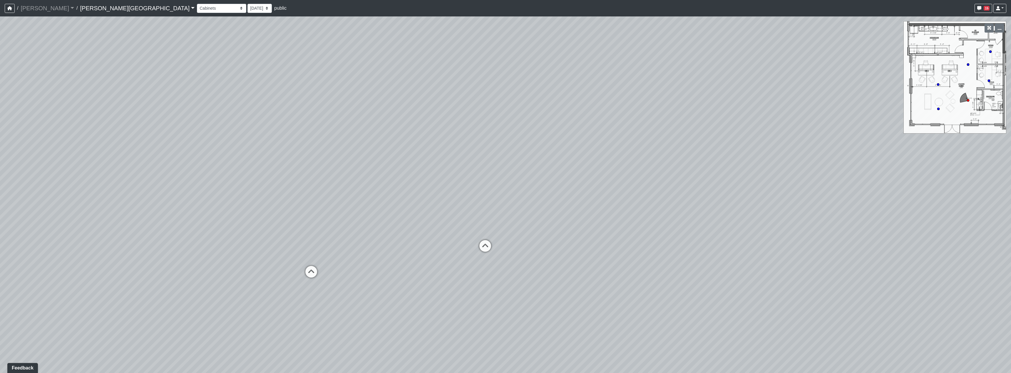
click at [590, 240] on div "Loading... Hallway - Hallway 2 Loading... Entry Loading... Booths Loading... Qu…" at bounding box center [505, 194] width 1011 height 357
click at [660, 276] on div "Loading... Hallway - Hallway 2 Loading... Entry Loading... Booths Loading... Qu…" at bounding box center [505, 194] width 1011 height 357
click at [611, 243] on div "Loading... Hallway - Hallway 2 Loading... Entry Loading... Booths Loading... Qu…" at bounding box center [505, 194] width 1011 height 357
click at [551, 214] on div "Loading... Hallway - Hallway 2 Loading... Entry Loading... Booths Loading... Qu…" at bounding box center [505, 194] width 1011 height 357
click at [546, 249] on div "Loading... Hallway - Hallway 2 Loading... Entry Loading... Booths Loading... Qu…" at bounding box center [505, 194] width 1011 height 357
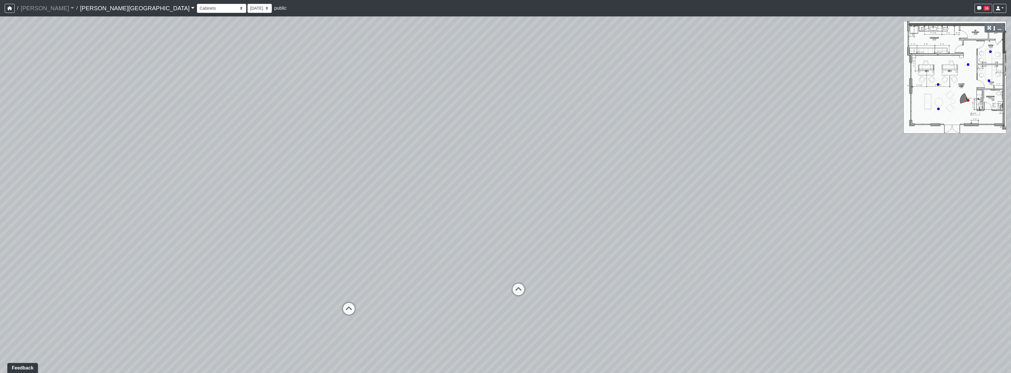
click at [414, 246] on div "Loading... Hallway - Hallway 2 Loading... Entry Loading... Booths Loading... Qu…" at bounding box center [505, 194] width 1011 height 357
click at [542, 226] on div "Loading... Hallway - Hallway 2 Loading... Entry Loading... Booths Loading... Qu…" at bounding box center [505, 194] width 1011 height 357
drag, startPoint x: 587, startPoint y: 220, endPoint x: 272, endPoint y: 225, distance: 315.7
click at [272, 225] on div "Loading... Hallway - Hallway 2 Loading... Entry Loading... Booths Loading... Qu…" at bounding box center [505, 194] width 1011 height 357
drag, startPoint x: 700, startPoint y: 240, endPoint x: 391, endPoint y: 233, distance: 308.6
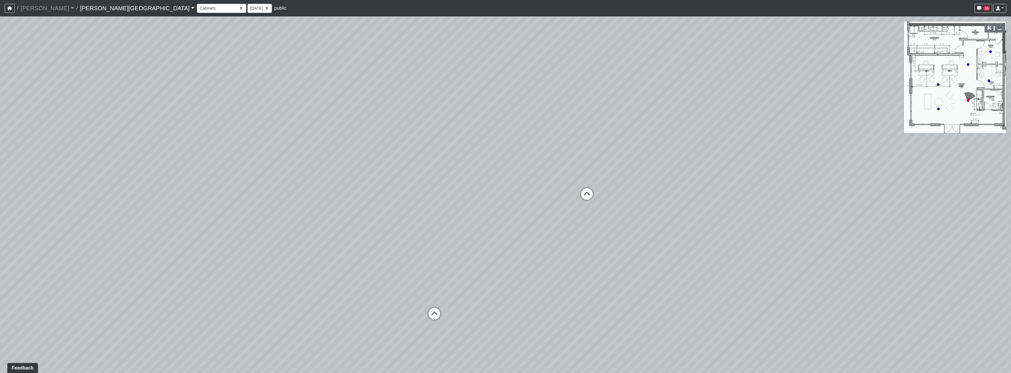
click at [391, 233] on div "Loading... Hallway - Hallway 2 Loading... Entry Loading... Booths Loading... Qu…" at bounding box center [505, 194] width 1011 height 357
drag, startPoint x: 724, startPoint y: 278, endPoint x: 342, endPoint y: 249, distance: 383.4
click at [340, 249] on div "Loading... Hallway - Hallway 2 Loading... Entry Loading... Booths Loading... Qu…" at bounding box center [505, 194] width 1011 height 357
drag, startPoint x: 660, startPoint y: 274, endPoint x: 524, endPoint y: 267, distance: 135.7
click at [524, 267] on div "Loading... Hallway - Hallway 2 Loading... Entry Loading... Booths Loading... Qu…" at bounding box center [505, 194] width 1011 height 357
